Goal: Information Seeking & Learning: Learn about a topic

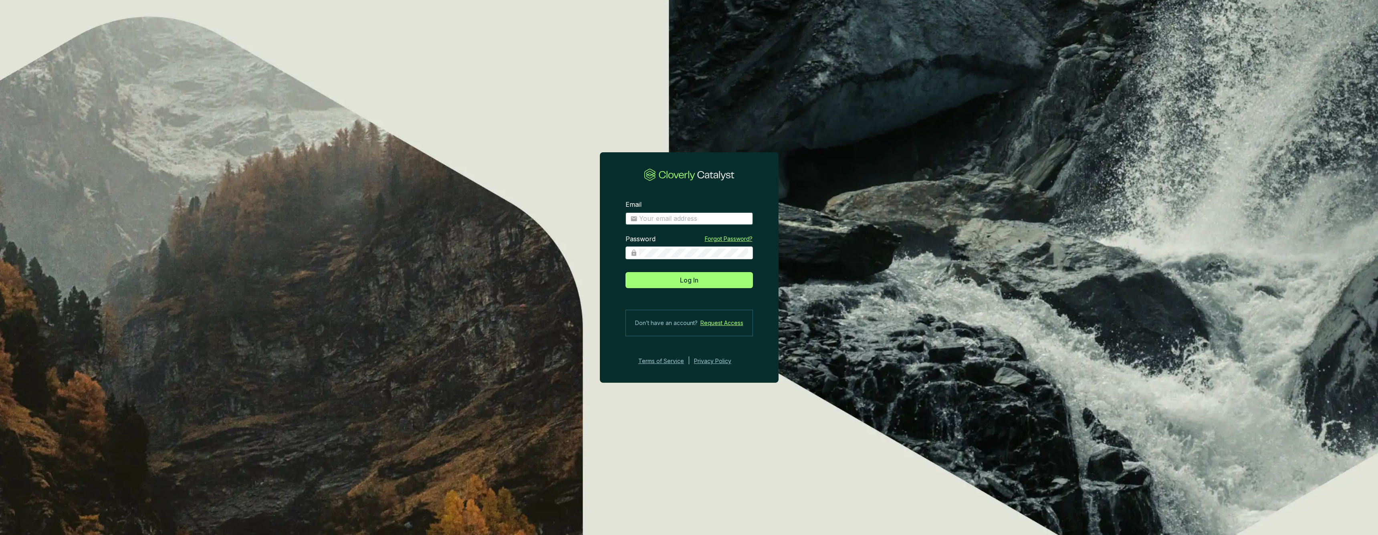
type input "[PERSON_NAME][EMAIL_ADDRESS][DOMAIN_NAME]"
click at [689, 280] on button "Log In" at bounding box center [689, 280] width 127 height 16
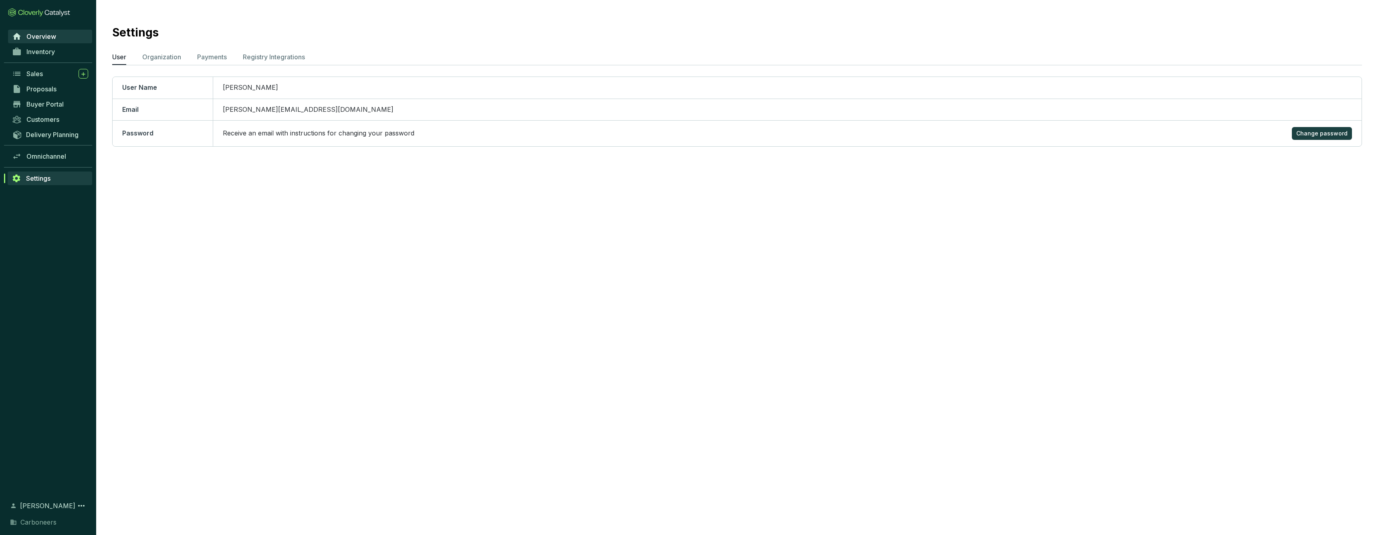
click at [46, 41] on link "Overview" at bounding box center [50, 37] width 84 height 14
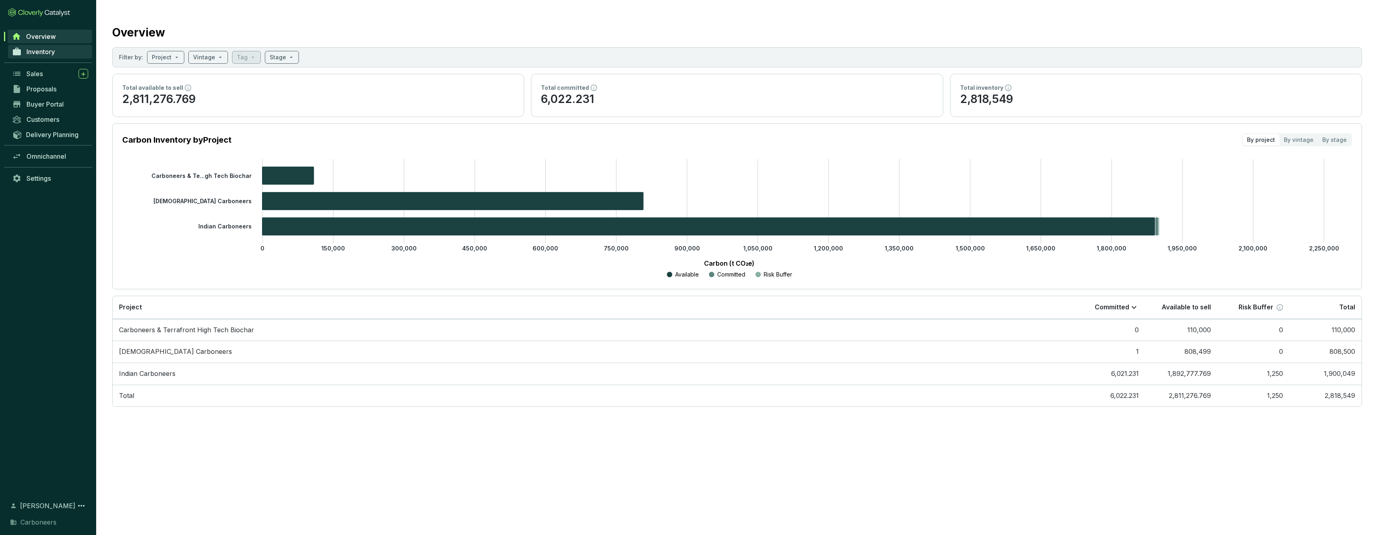
click at [44, 50] on span "Inventory" at bounding box center [40, 52] width 28 height 8
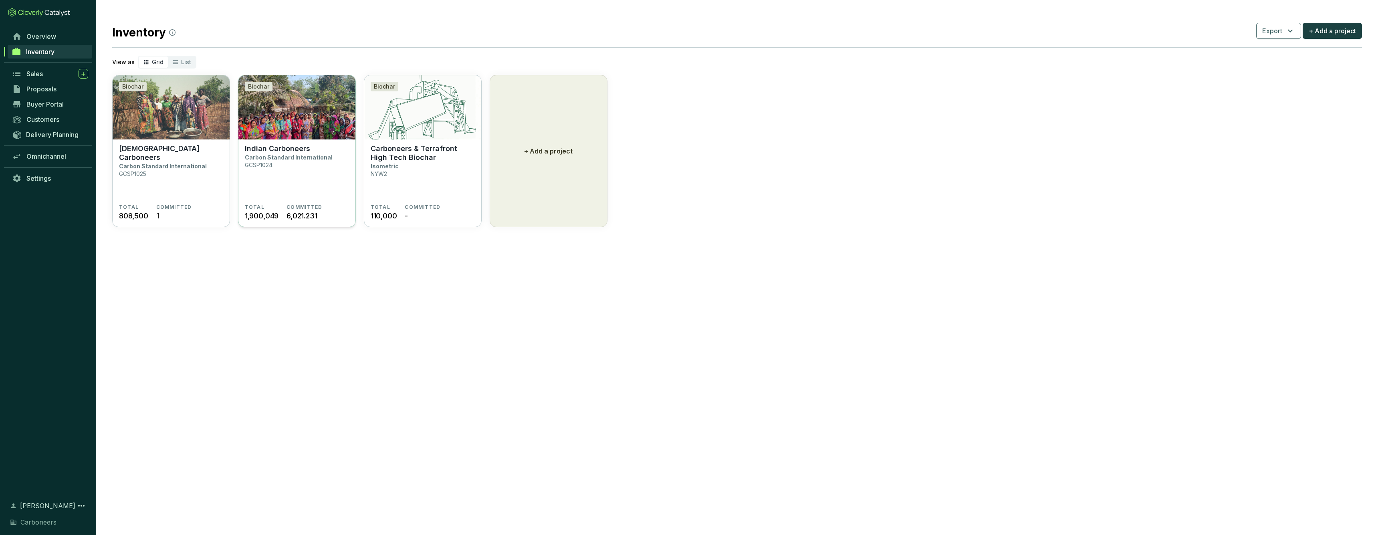
click at [318, 155] on p "Carbon Standard International" at bounding box center [289, 157] width 88 height 7
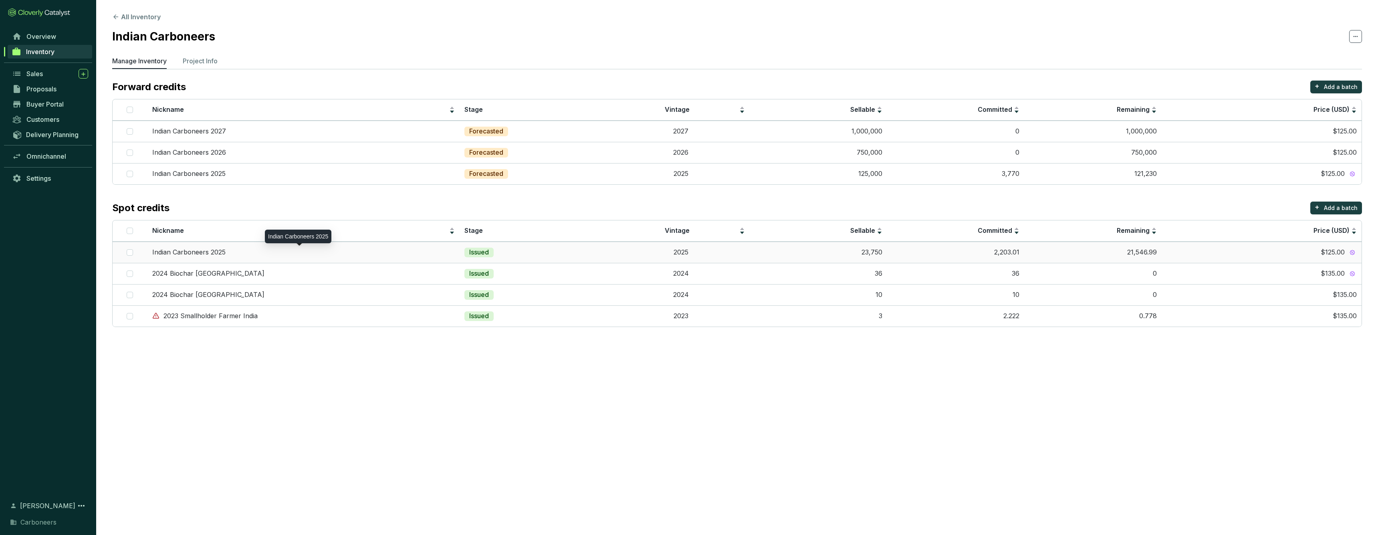
click at [339, 253] on div "Indian Carboneers 2025" at bounding box center [303, 252] width 303 height 9
